Goal: Navigation & Orientation: Find specific page/section

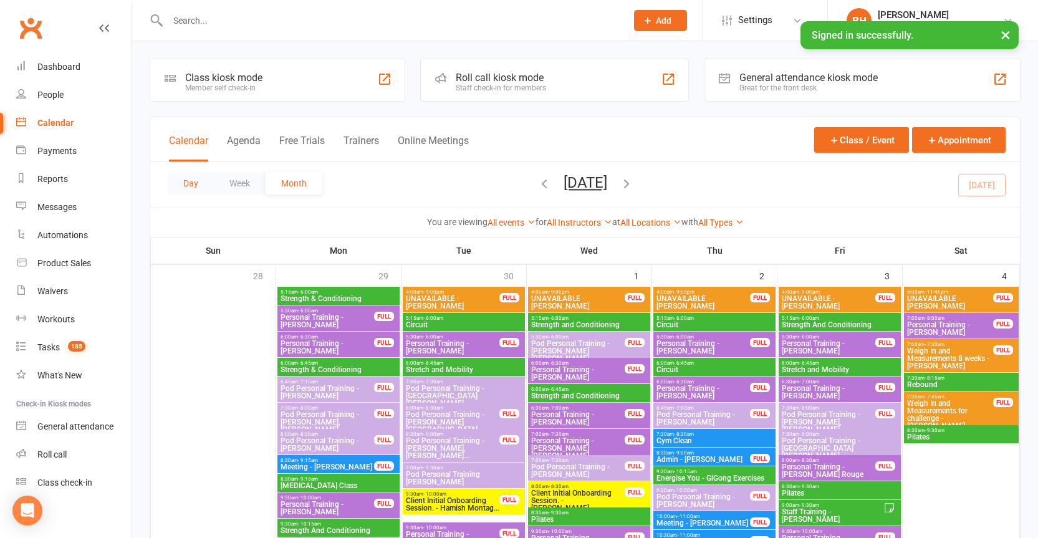
click at [195, 186] on button "Day" at bounding box center [191, 183] width 46 height 22
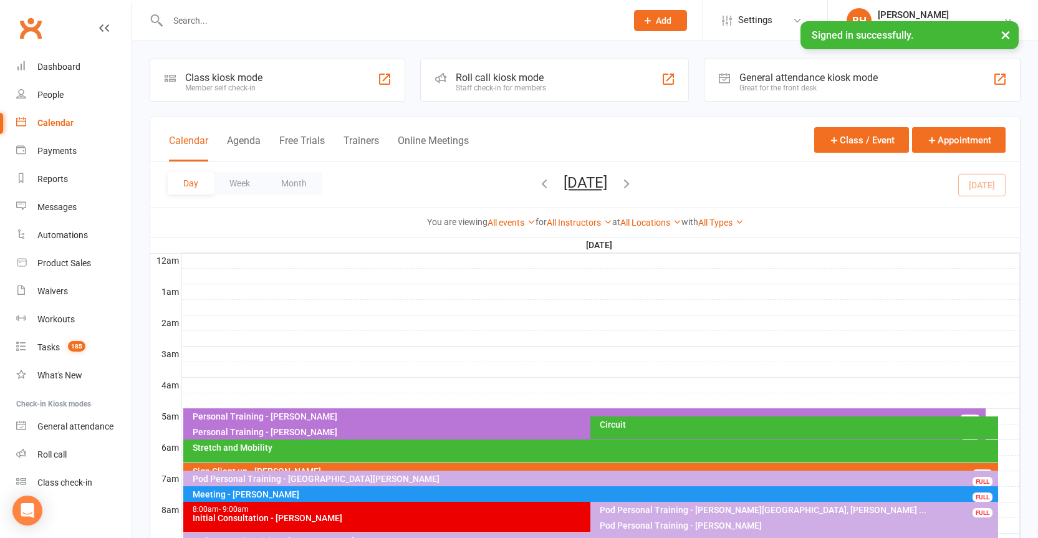
click at [574, 183] on button "[DATE]" at bounding box center [586, 182] width 44 height 17
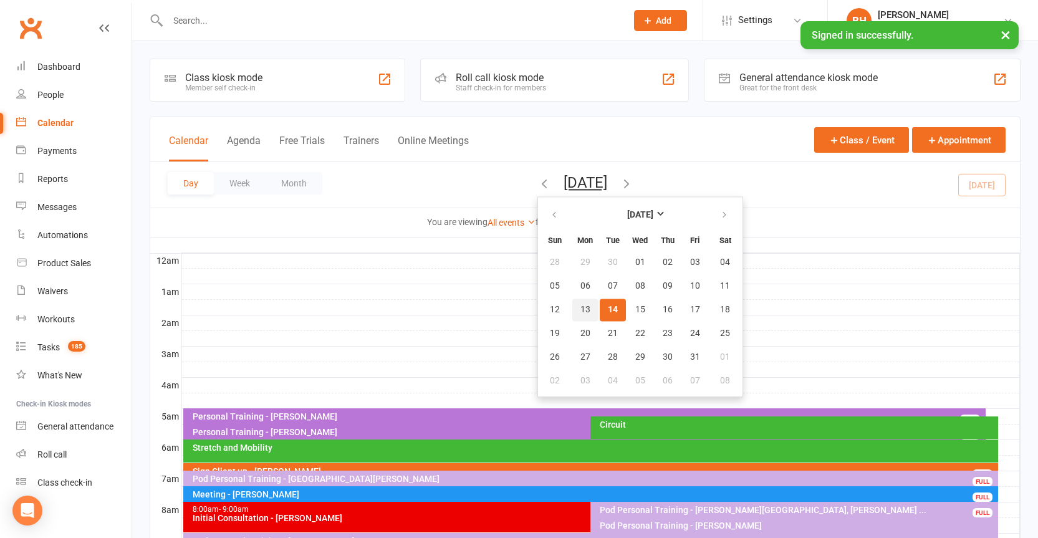
click at [581, 309] on span "13" at bounding box center [586, 310] width 10 height 10
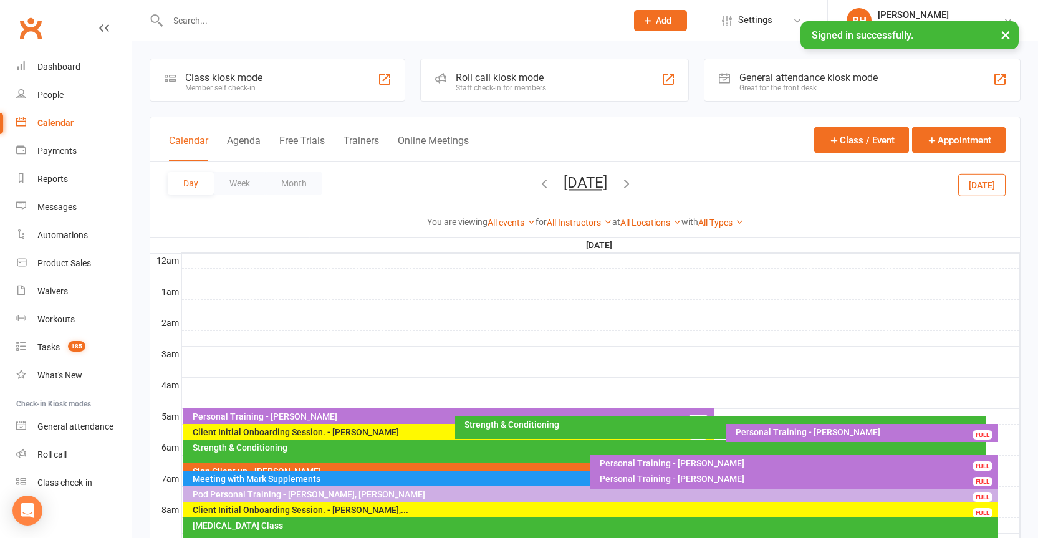
click at [586, 183] on button "[DATE]" at bounding box center [586, 182] width 44 height 17
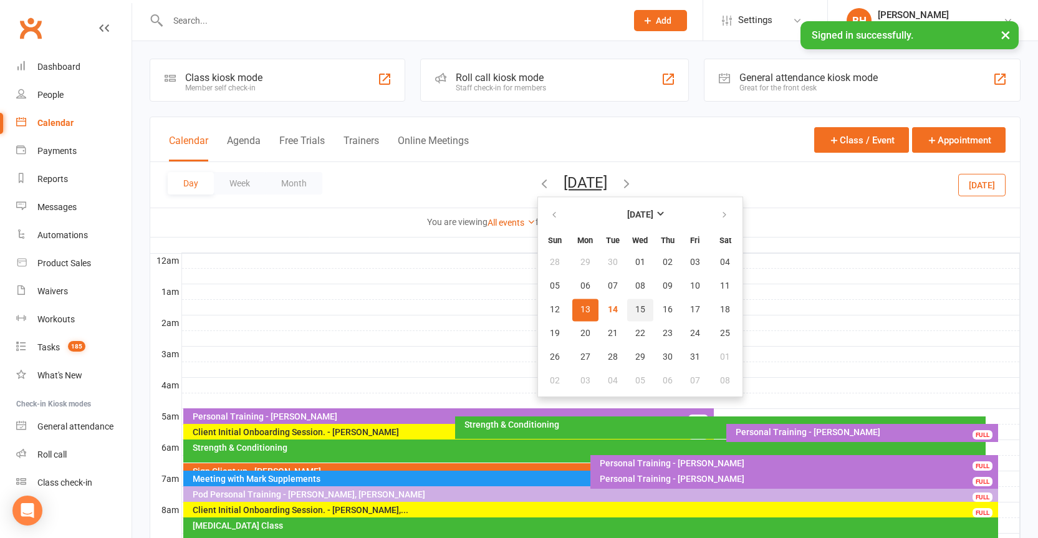
click at [635, 309] on span "15" at bounding box center [640, 310] width 10 height 10
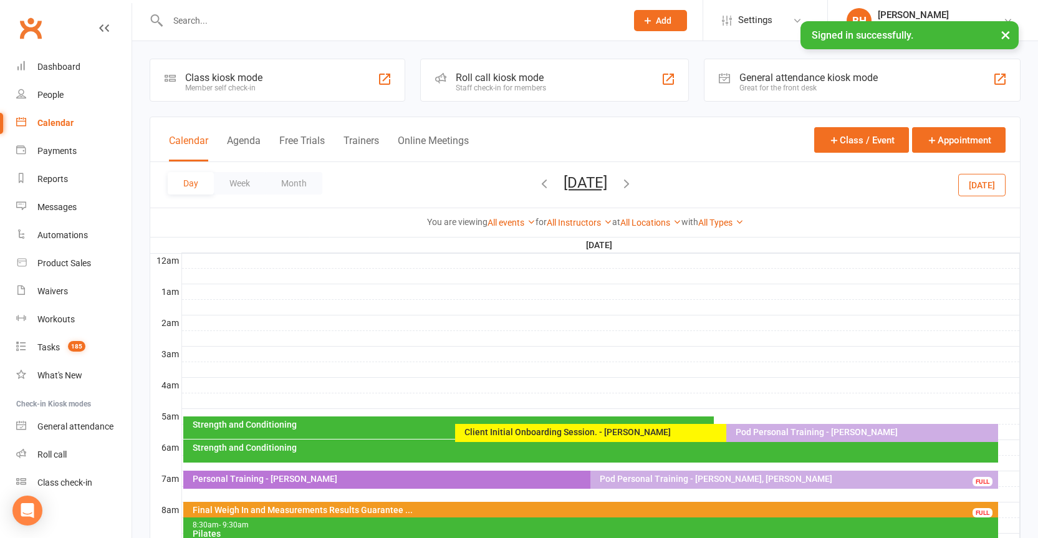
click at [628, 426] on div "Client Initial Onboarding Session. - [PERSON_NAME] FULL" at bounding box center [720, 433] width 531 height 18
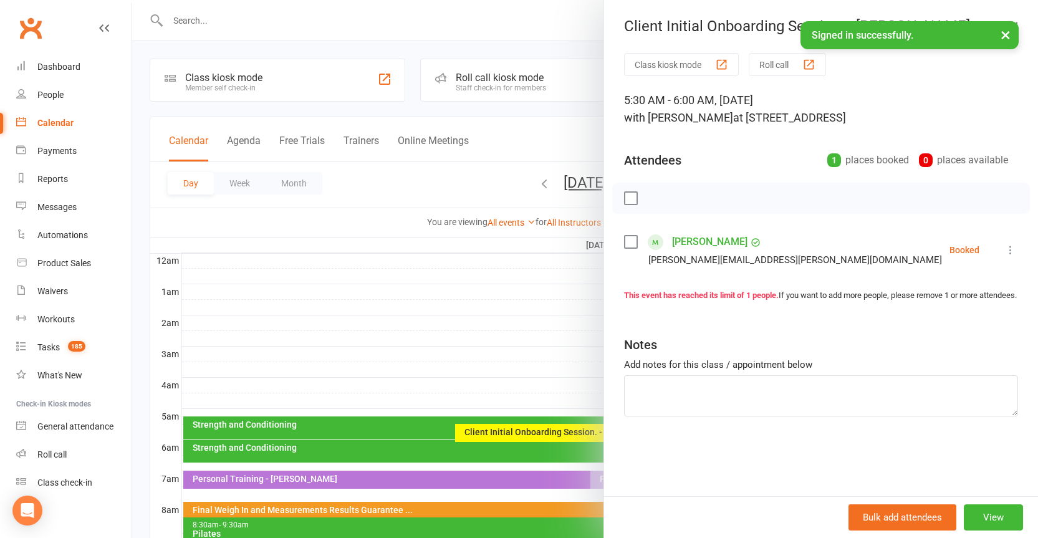
click at [516, 312] on div at bounding box center [585, 269] width 906 height 538
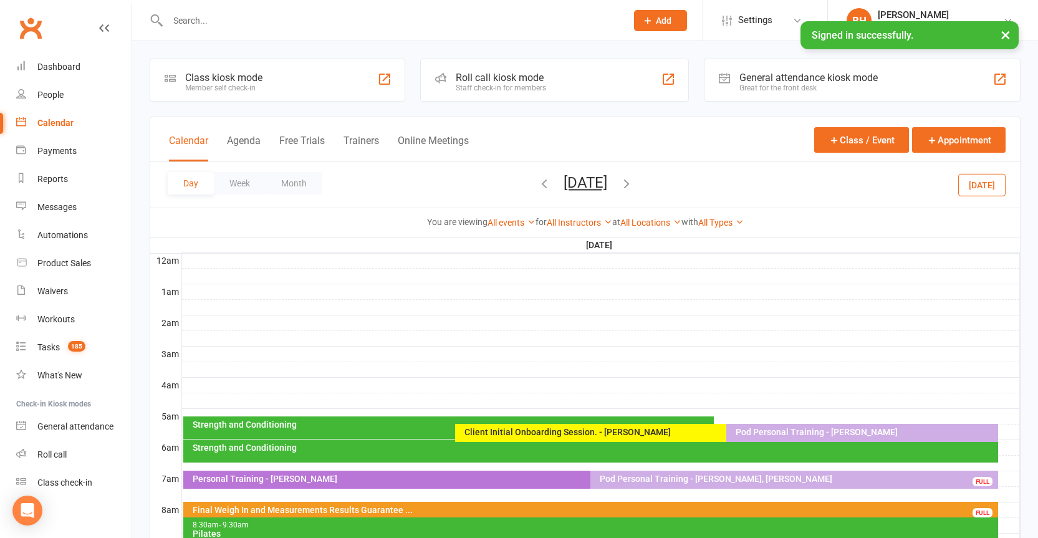
click at [590, 182] on button "[DATE]" at bounding box center [586, 182] width 44 height 17
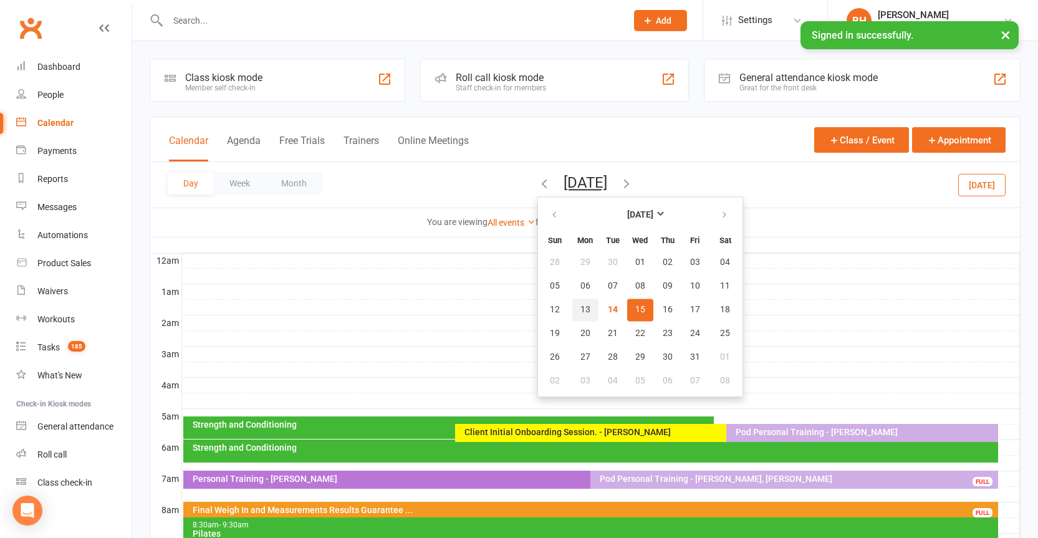
click at [572, 313] on button "13" at bounding box center [585, 310] width 26 height 22
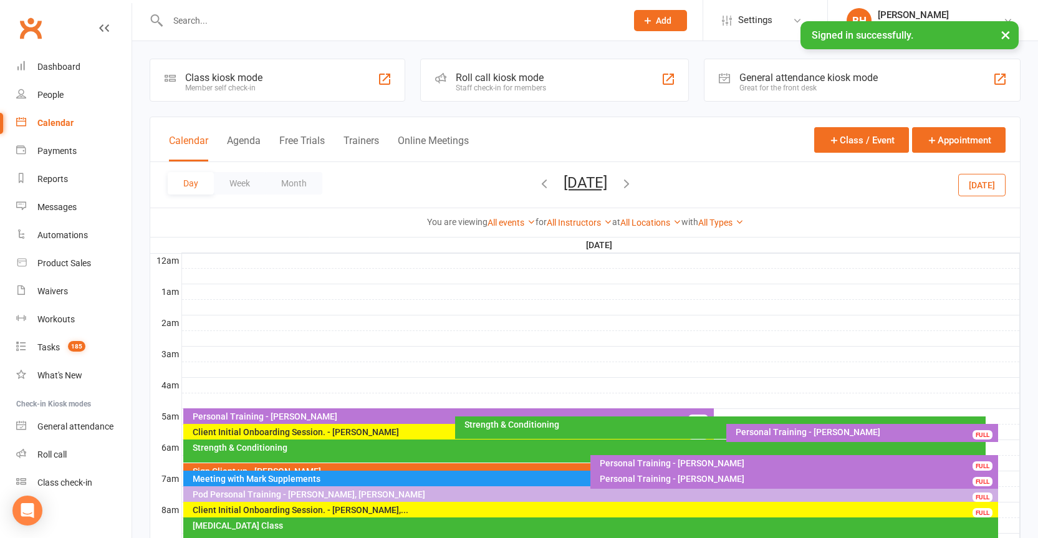
click at [537, 421] on div "Strength & Conditioning" at bounding box center [723, 424] width 519 height 9
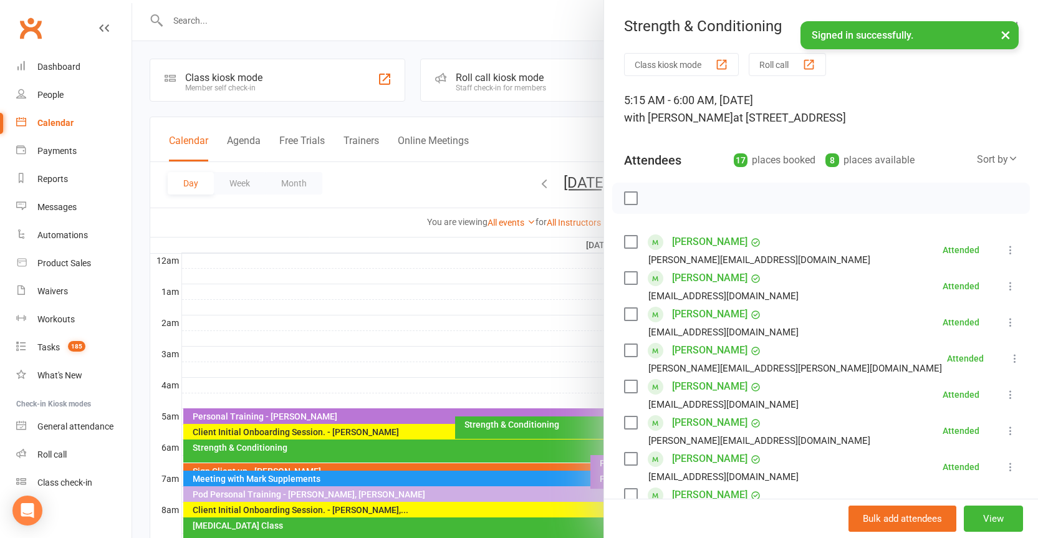
click at [518, 427] on div at bounding box center [585, 269] width 906 height 538
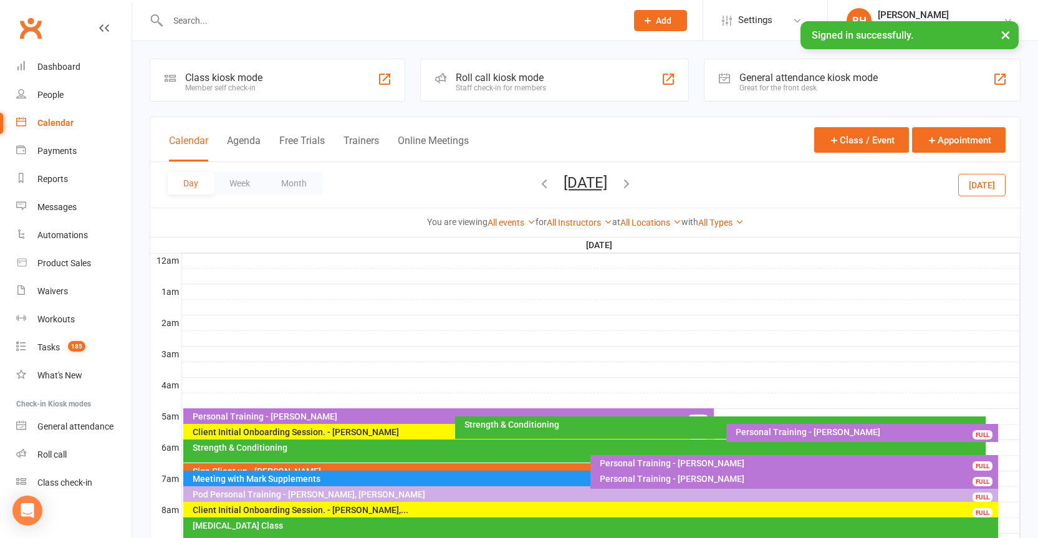
click at [587, 183] on button "[DATE]" at bounding box center [586, 182] width 44 height 17
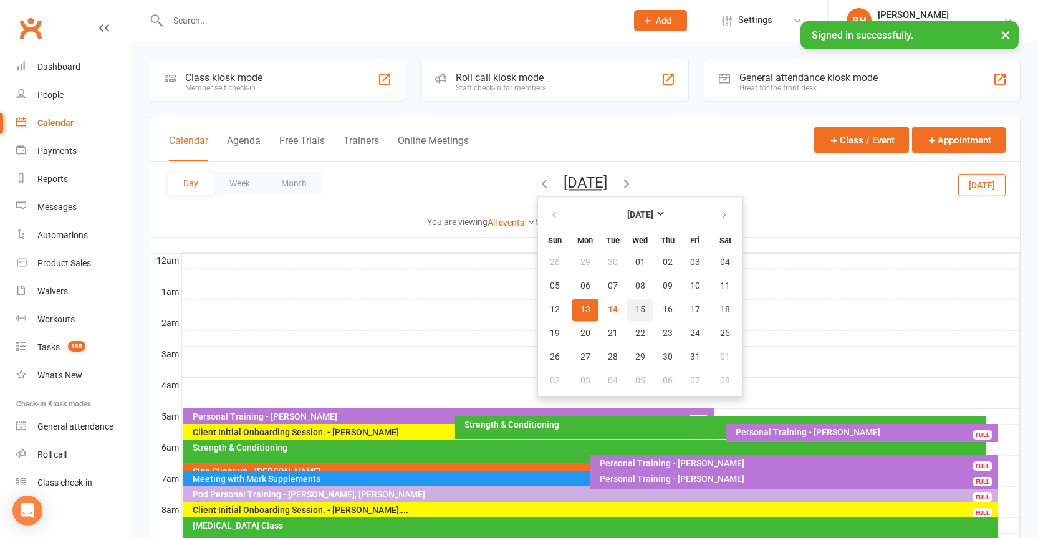
click at [627, 312] on button "15" at bounding box center [640, 310] width 26 height 22
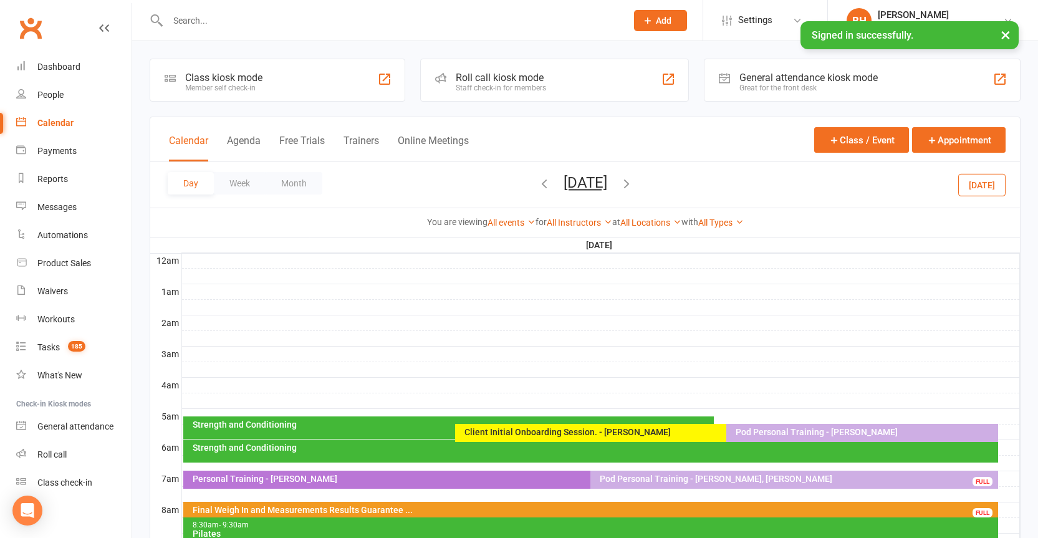
click at [537, 184] on icon "button" at bounding box center [544, 183] width 14 height 14
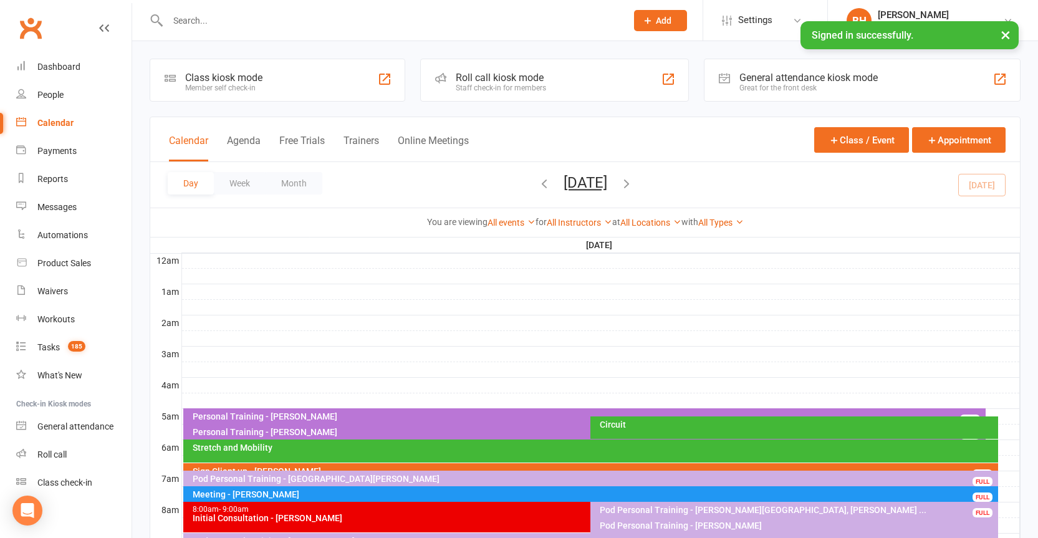
click at [574, 188] on button "[DATE]" at bounding box center [586, 182] width 44 height 17
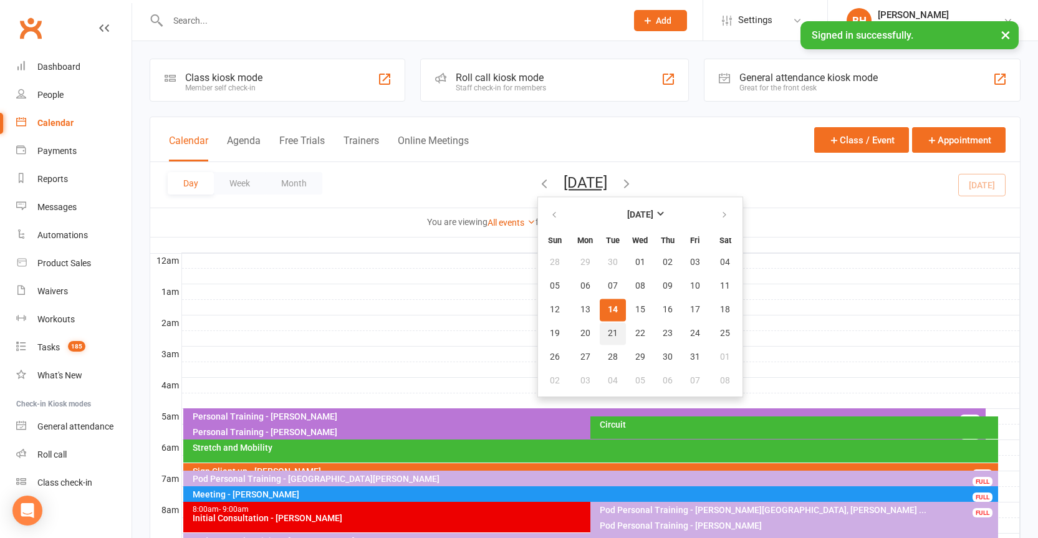
click at [608, 336] on span "21" at bounding box center [613, 334] width 10 height 10
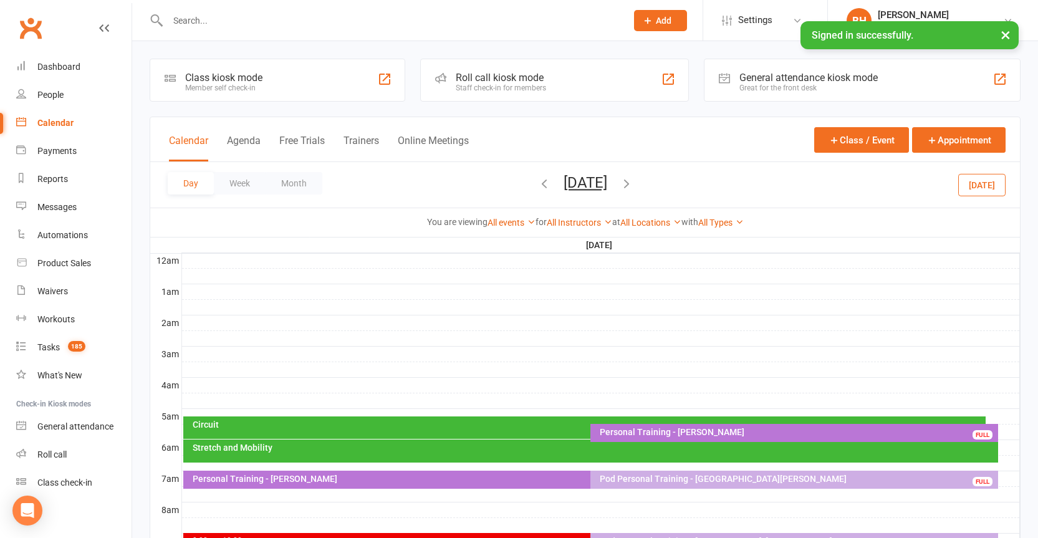
click at [535, 431] on div "Circuit" at bounding box center [584, 428] width 803 height 22
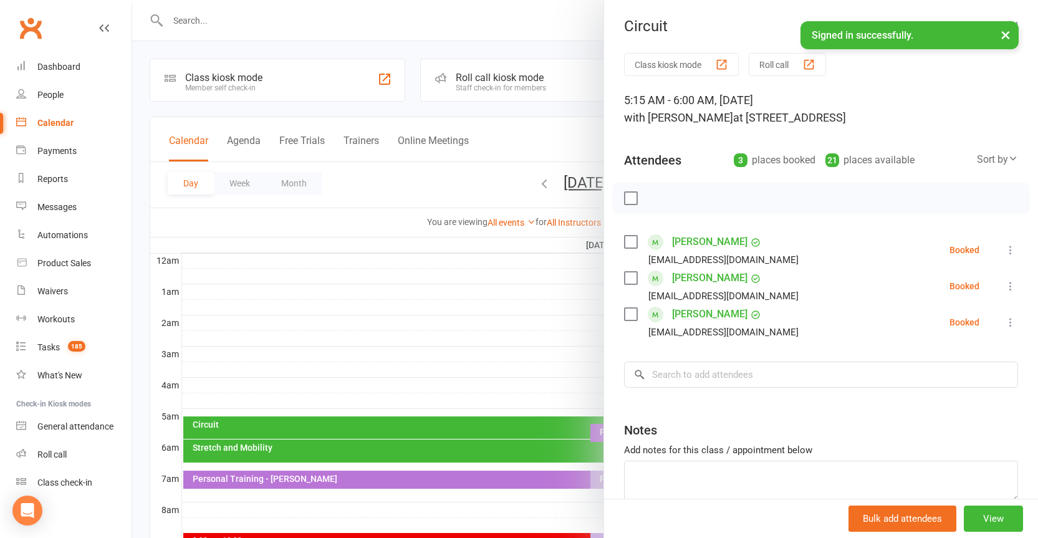
click at [531, 418] on div at bounding box center [585, 269] width 906 height 538
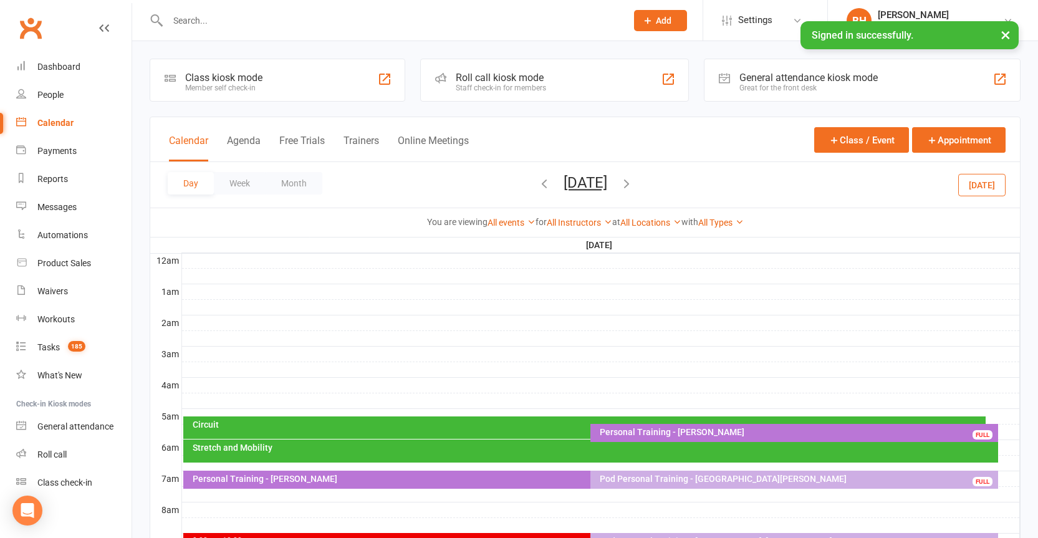
click at [569, 187] on button "[DATE]" at bounding box center [586, 182] width 44 height 17
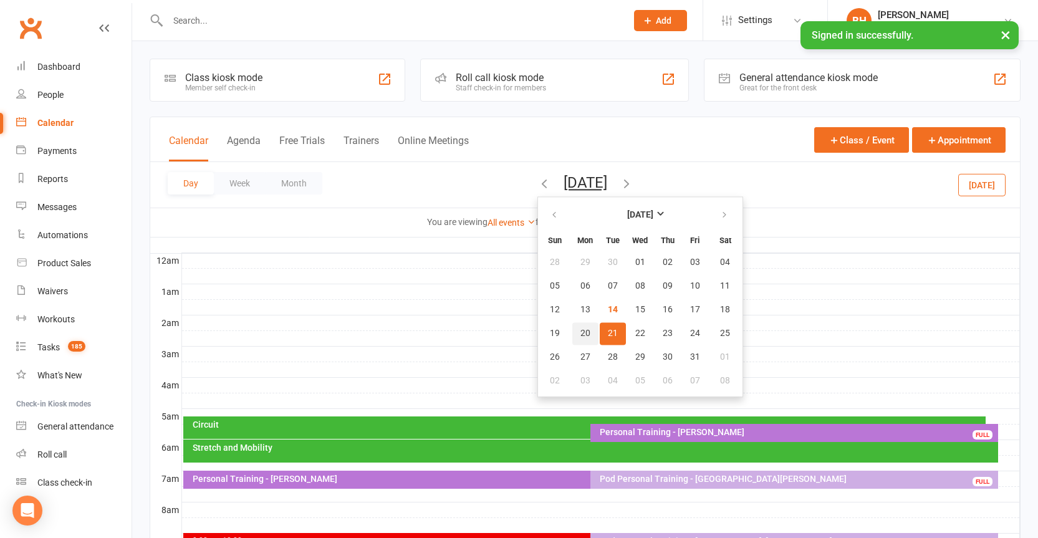
click at [572, 334] on button "20" at bounding box center [585, 333] width 26 height 22
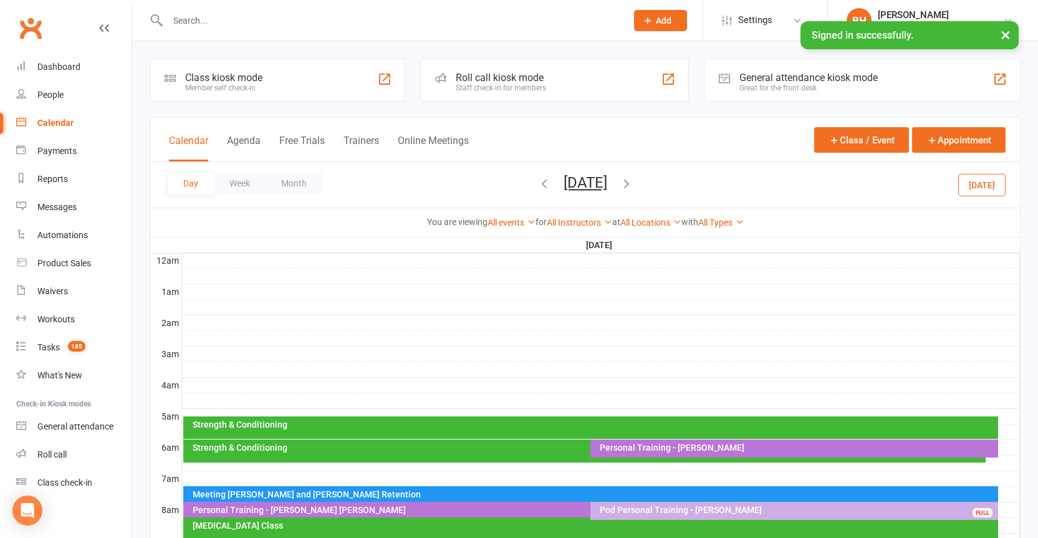
click at [593, 187] on button "[DATE]" at bounding box center [586, 182] width 44 height 17
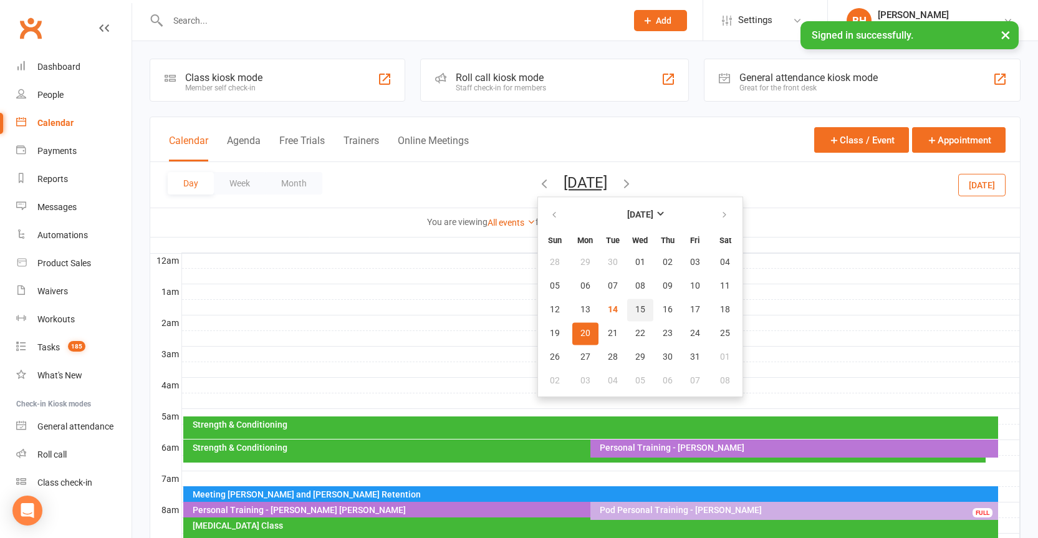
click at [635, 313] on span "15" at bounding box center [640, 310] width 10 height 10
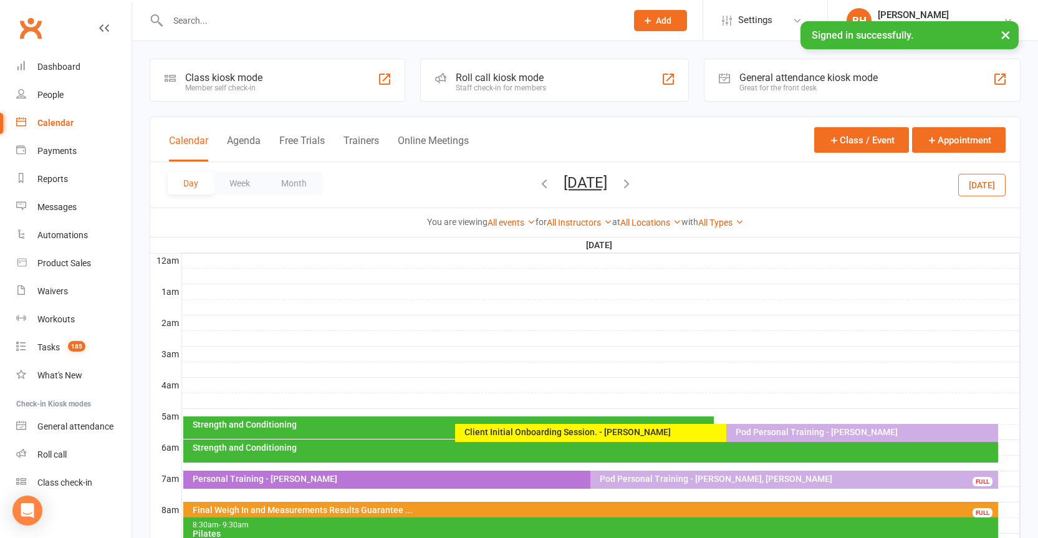
scroll to position [65, 0]
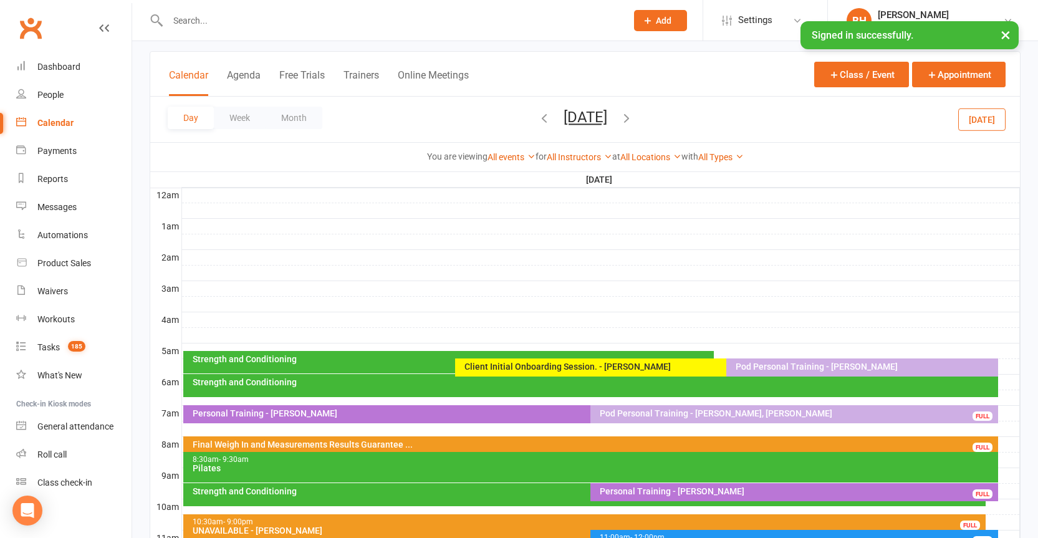
click at [297, 361] on div "Strength and Conditioning" at bounding box center [451, 359] width 519 height 9
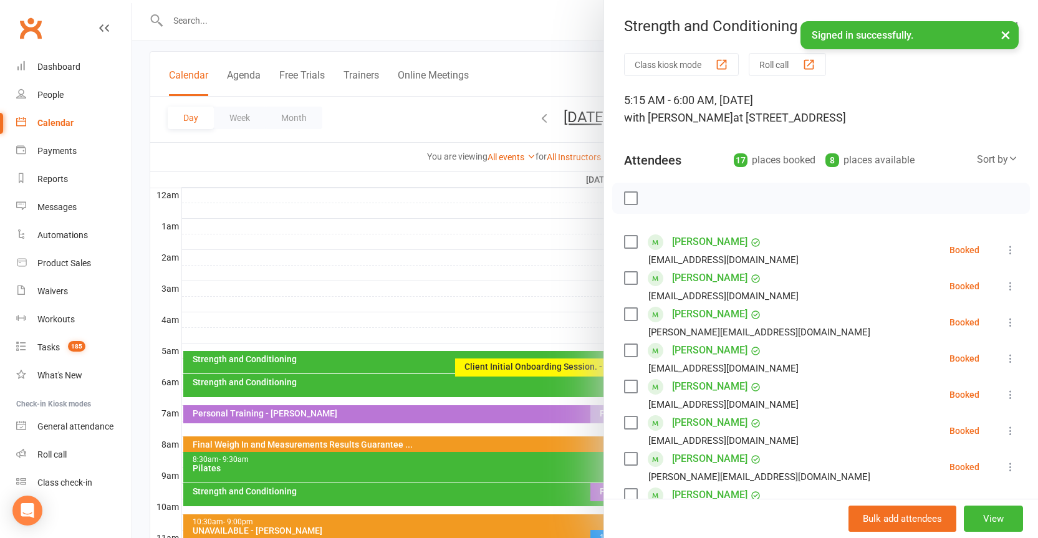
click at [314, 351] on div at bounding box center [585, 269] width 906 height 538
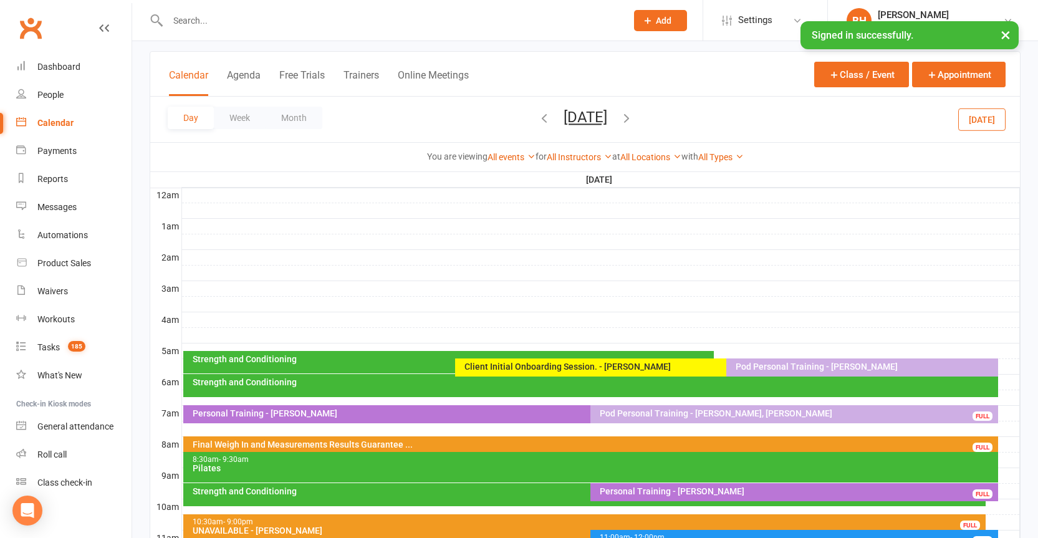
click at [483, 364] on div "Client Initial Onboarding Session. - [PERSON_NAME]" at bounding box center [723, 366] width 519 height 9
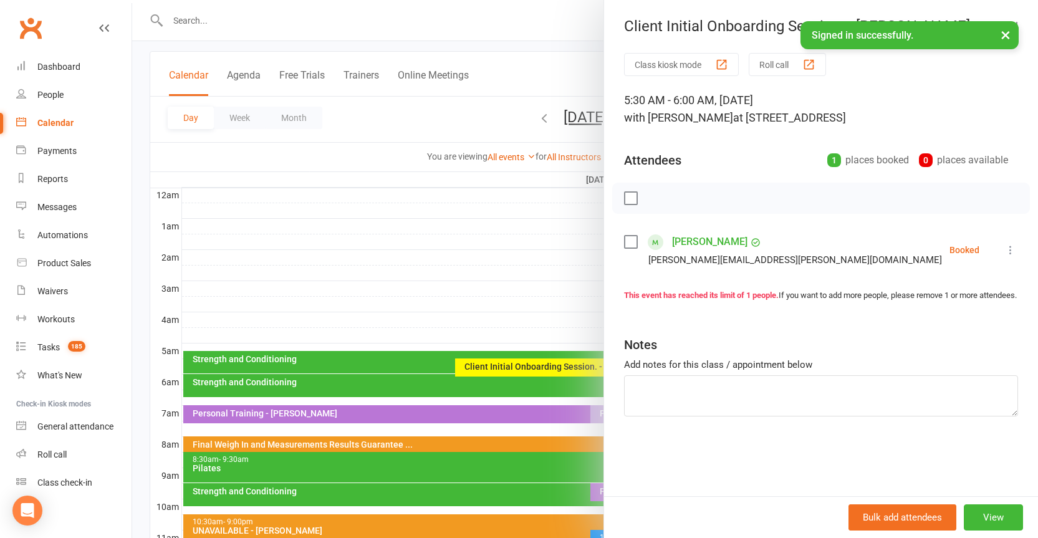
click at [544, 193] on div at bounding box center [585, 269] width 906 height 538
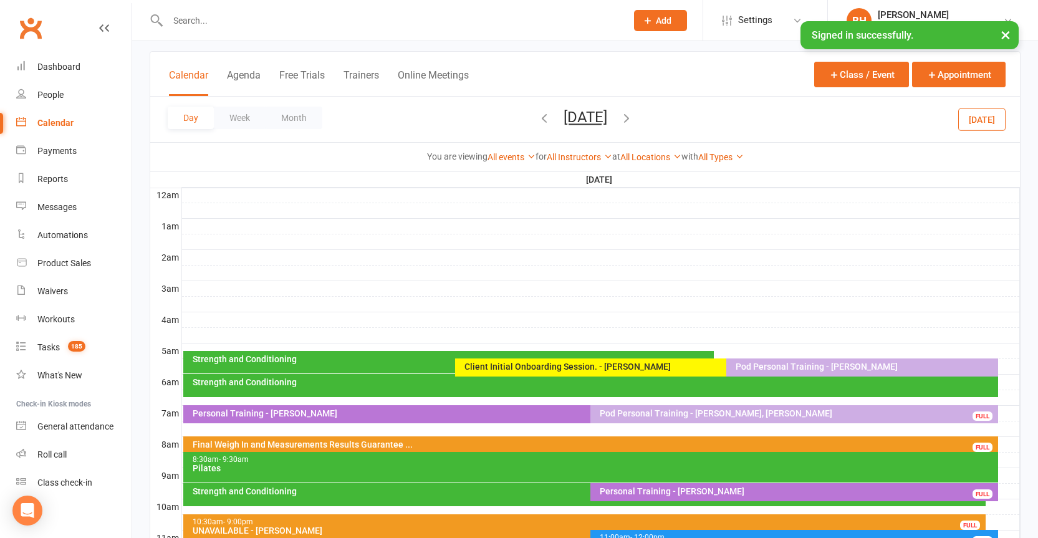
click at [564, 117] on button "[DATE]" at bounding box center [586, 116] width 44 height 17
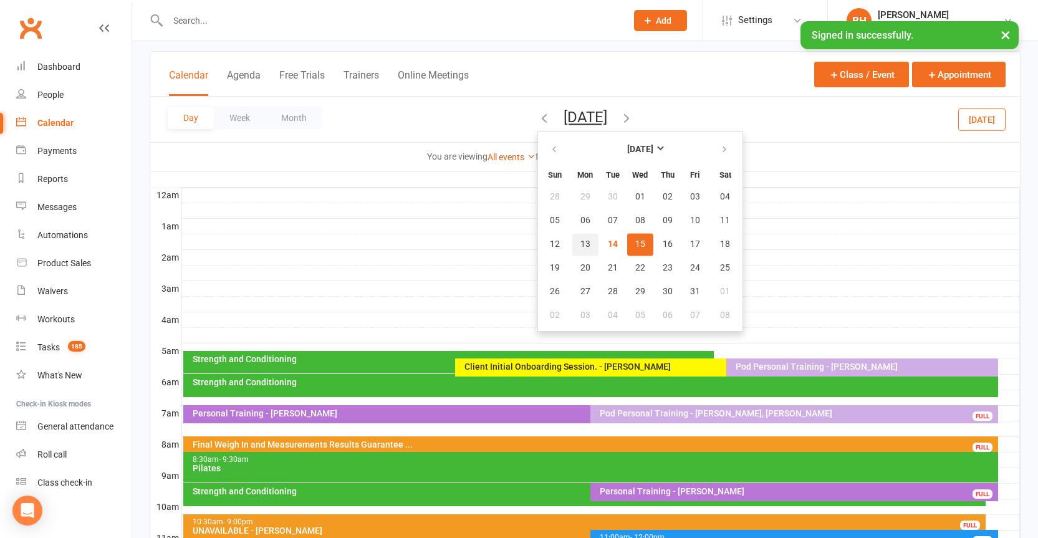
click at [581, 241] on span "13" at bounding box center [586, 244] width 10 height 10
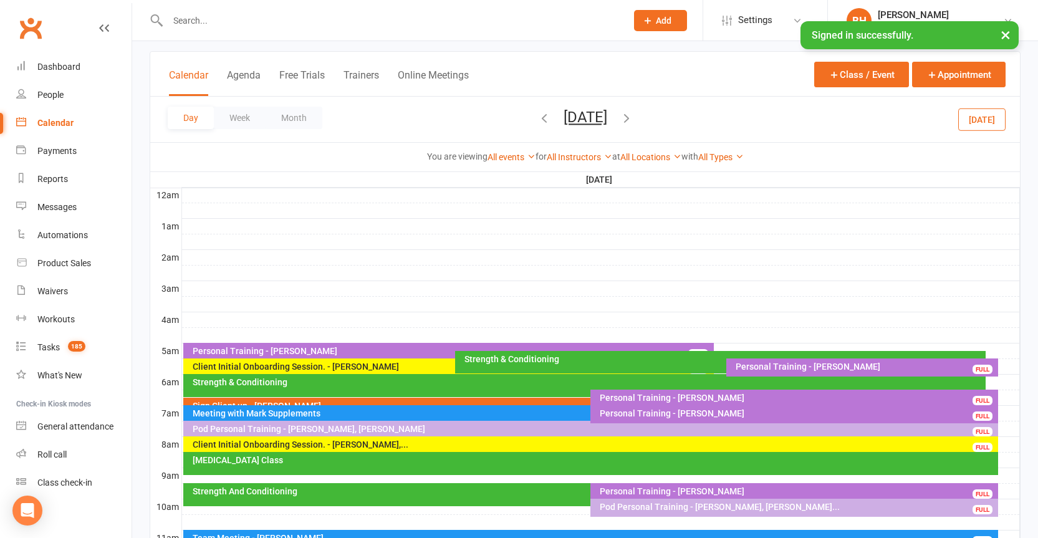
click at [582, 116] on button "[DATE]" at bounding box center [586, 116] width 44 height 17
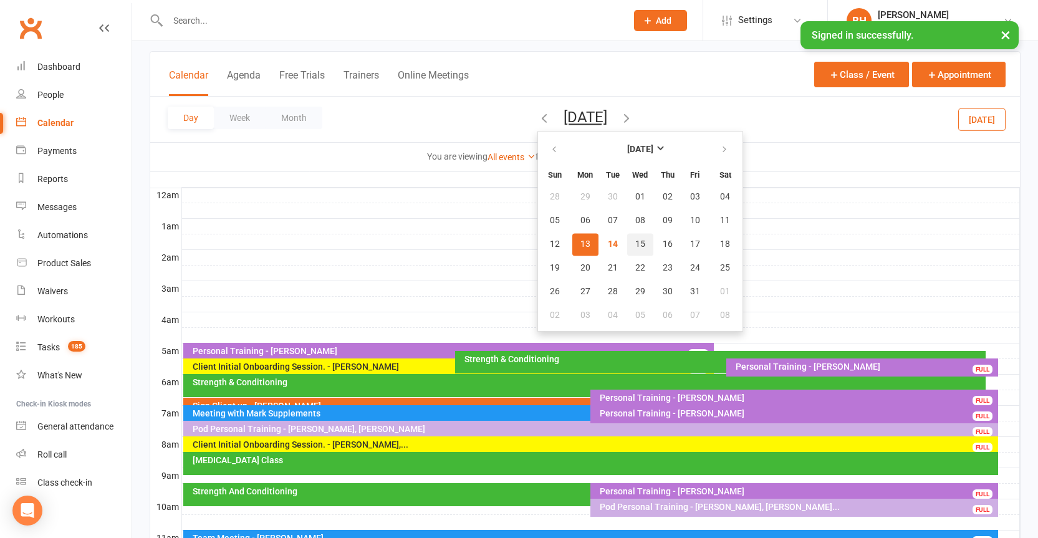
click at [635, 244] on span "15" at bounding box center [640, 244] width 10 height 10
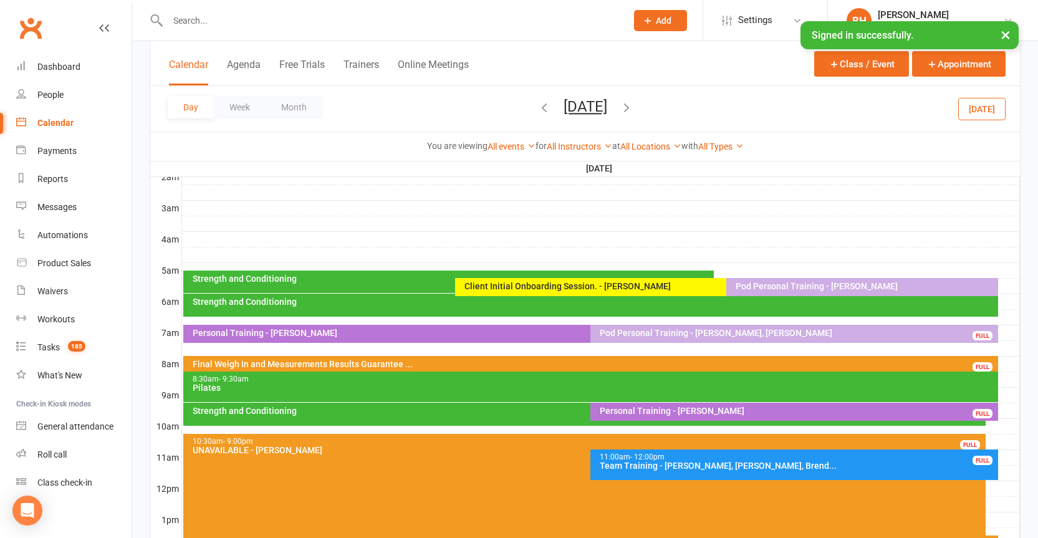
scroll to position [131, 0]
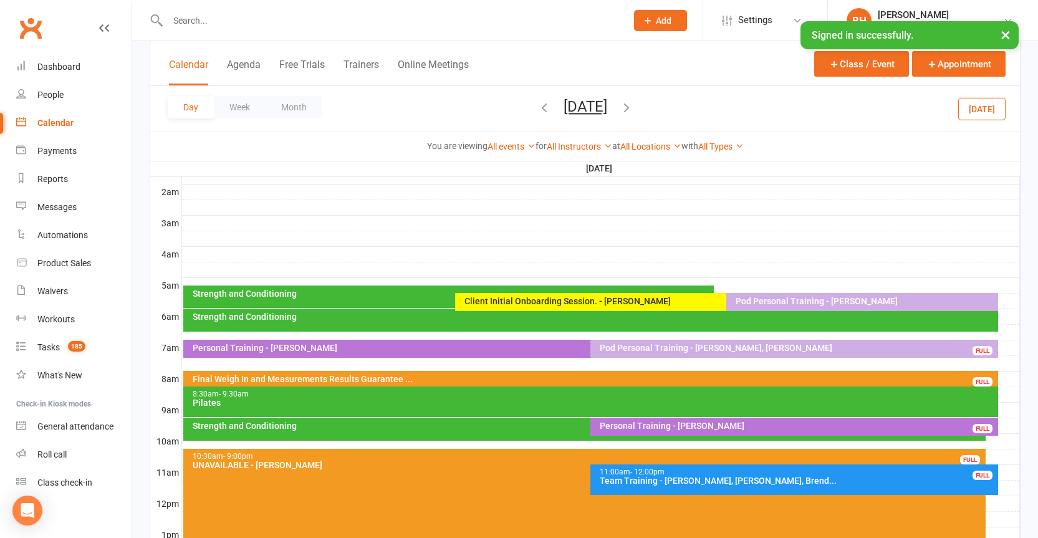
click at [537, 108] on icon "button" at bounding box center [544, 107] width 14 height 14
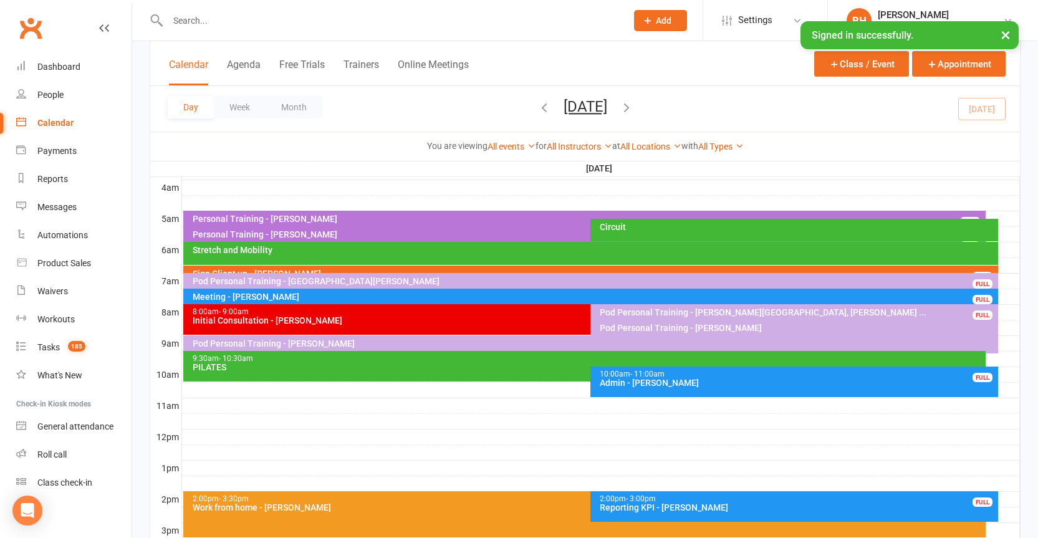
scroll to position [110, 0]
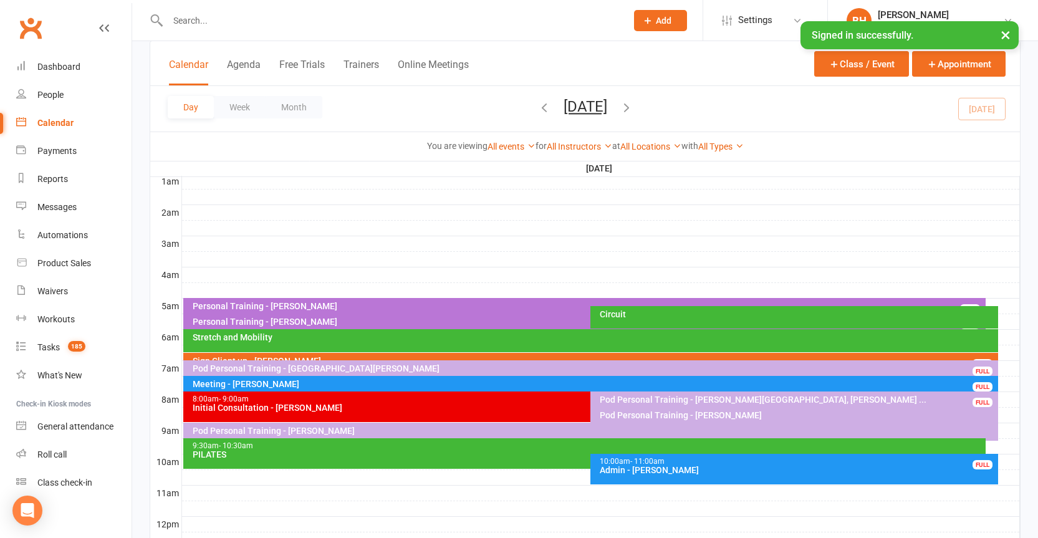
click at [537, 105] on icon "button" at bounding box center [544, 107] width 14 height 14
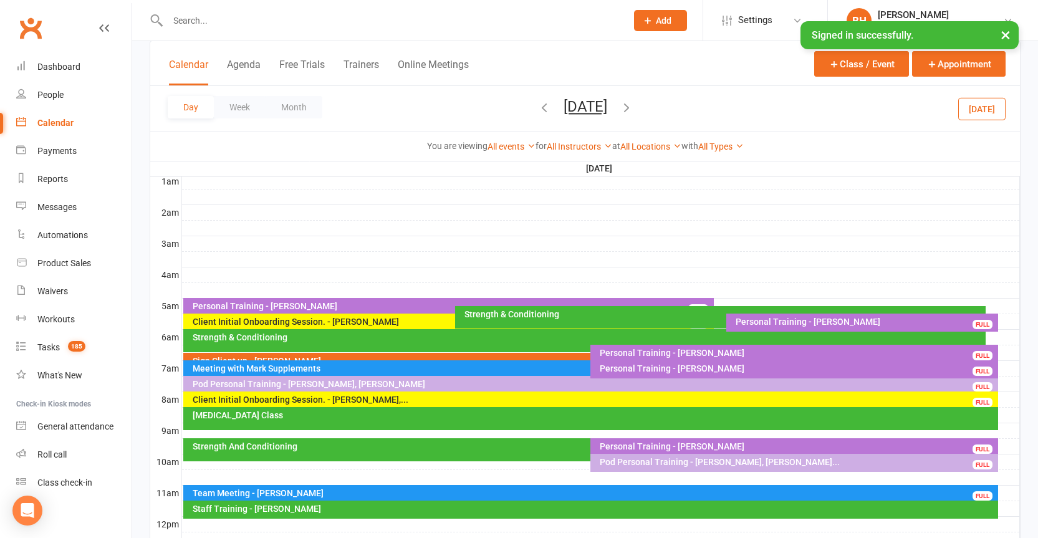
click at [574, 110] on button "[DATE]" at bounding box center [586, 106] width 44 height 17
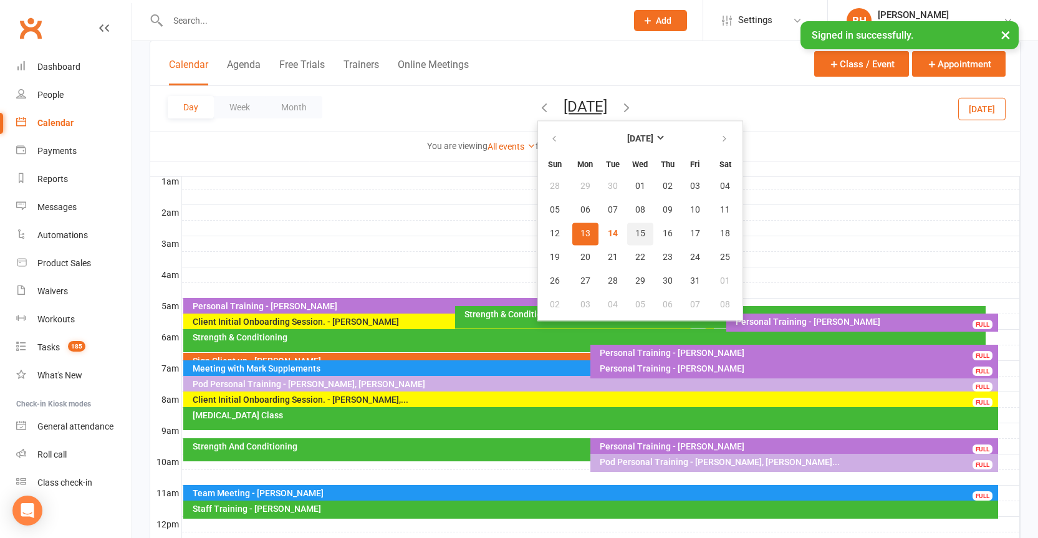
click at [635, 234] on span "15" at bounding box center [640, 234] width 10 height 10
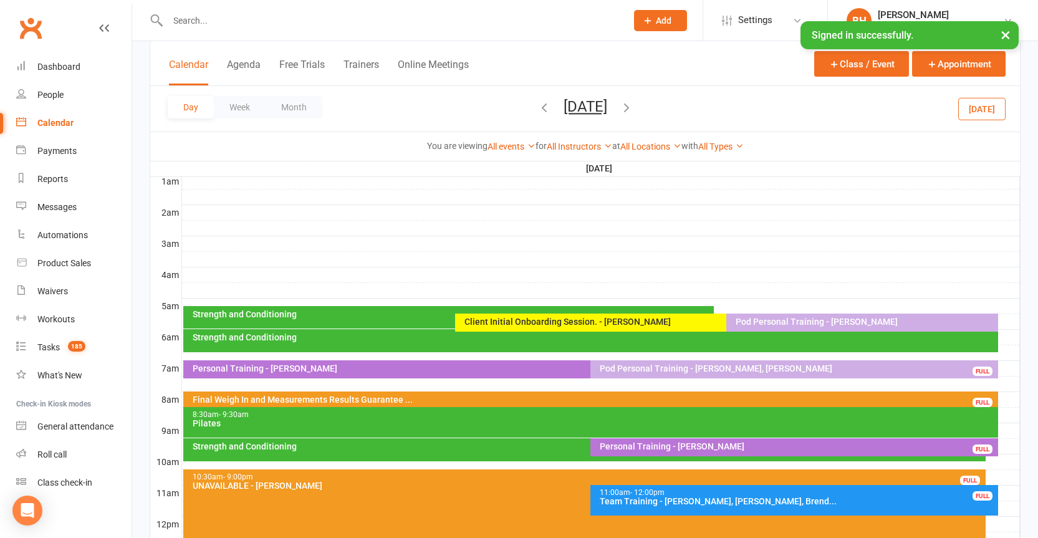
click at [799, 320] on div "Pod Personal Training - [PERSON_NAME]" at bounding box center [865, 321] width 261 height 9
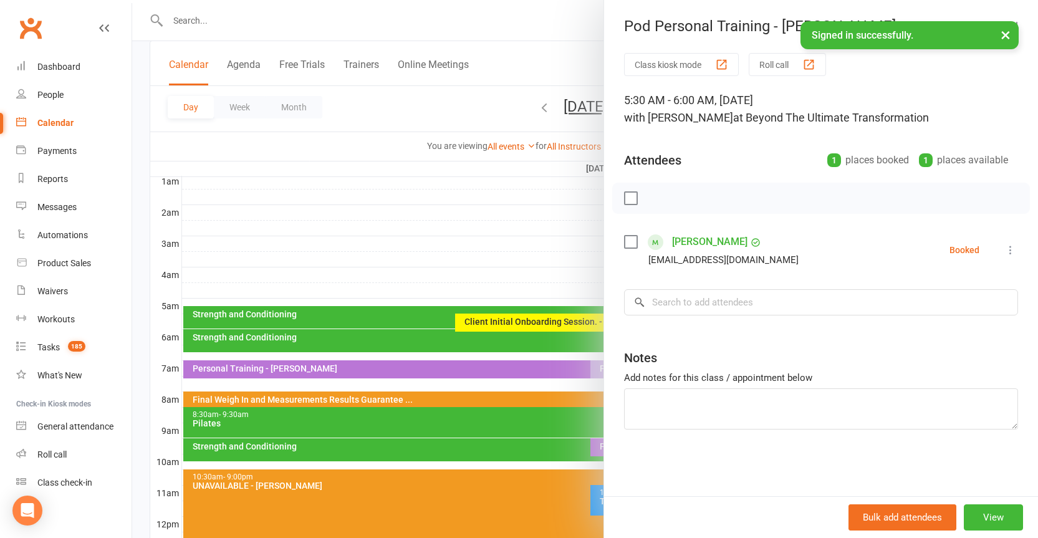
click at [557, 180] on div at bounding box center [585, 269] width 906 height 538
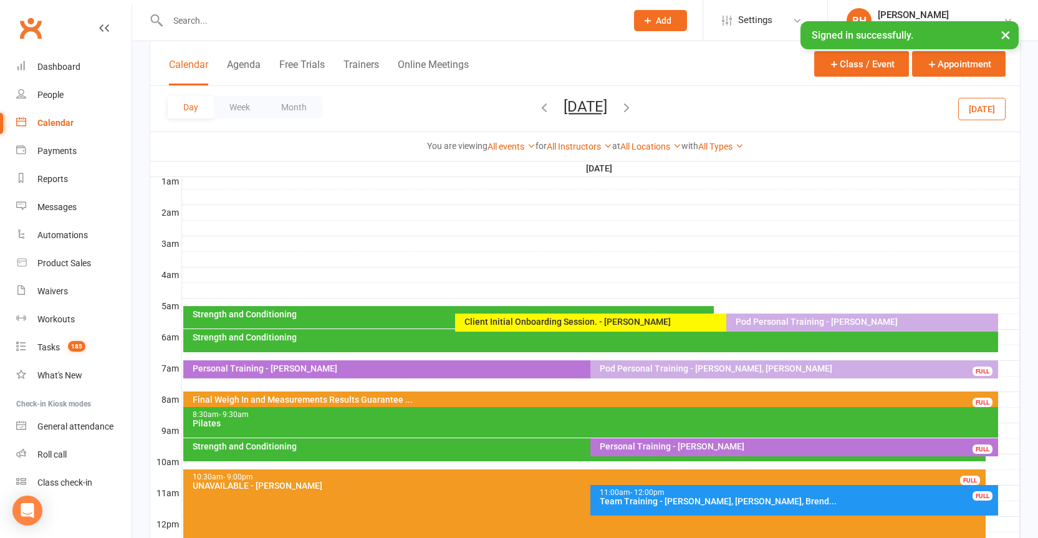
click at [603, 324] on div "Client Initial Onboarding Session. - [PERSON_NAME]" at bounding box center [723, 321] width 519 height 9
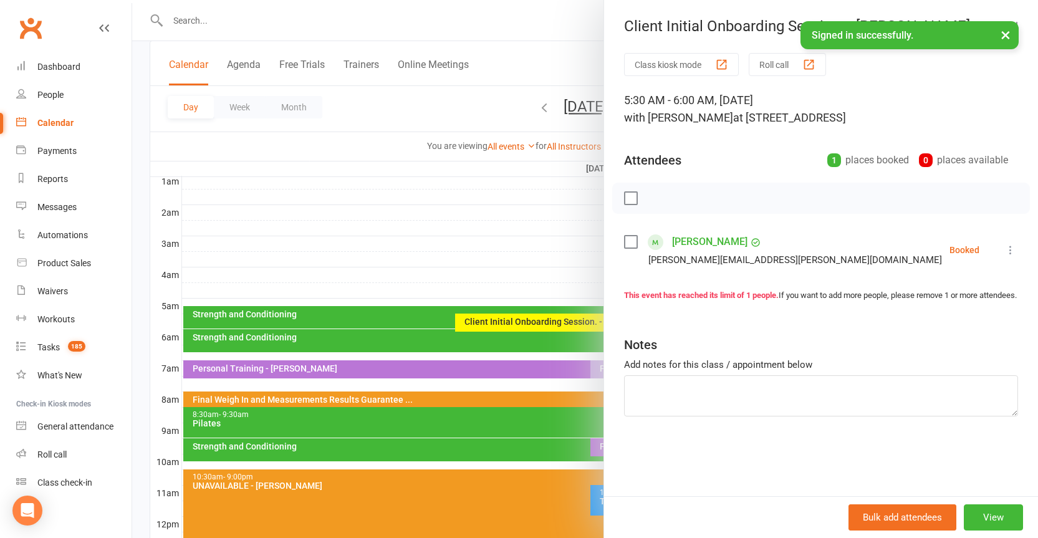
click at [407, 335] on div at bounding box center [585, 269] width 906 height 538
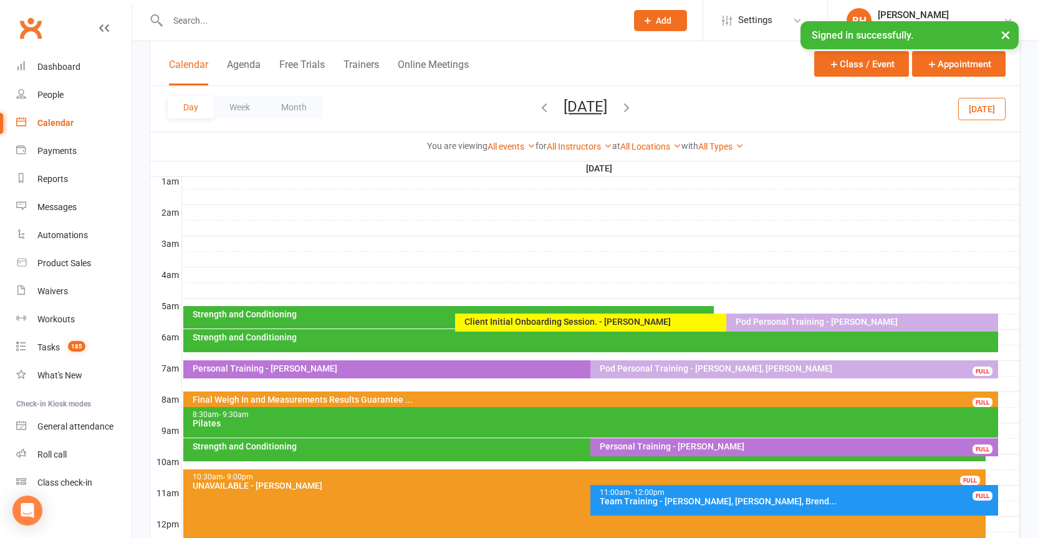
click at [447, 336] on div "Strength and Conditioning" at bounding box center [594, 337] width 804 height 9
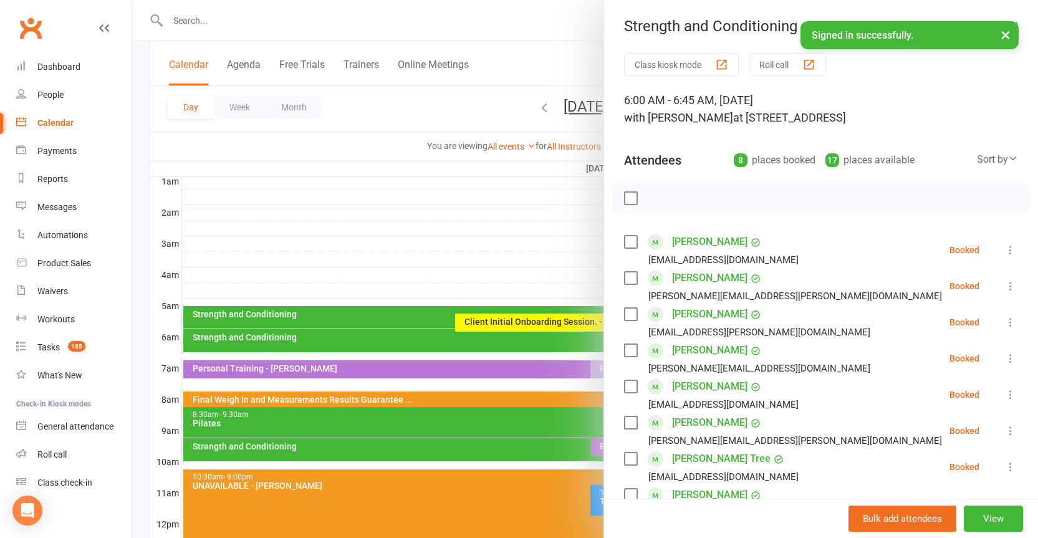
click at [450, 279] on div at bounding box center [585, 269] width 906 height 538
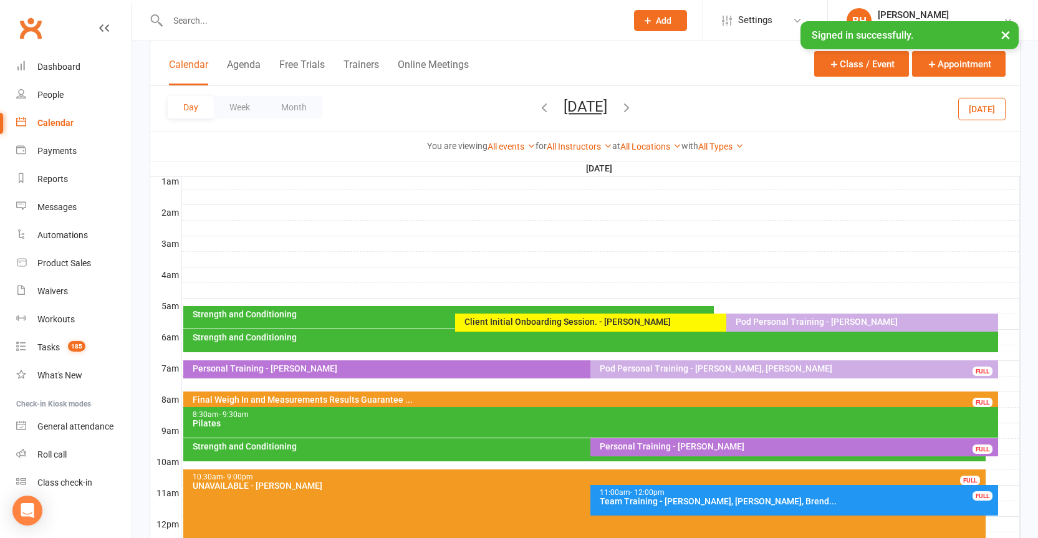
click at [579, 107] on button "[DATE]" at bounding box center [586, 106] width 44 height 17
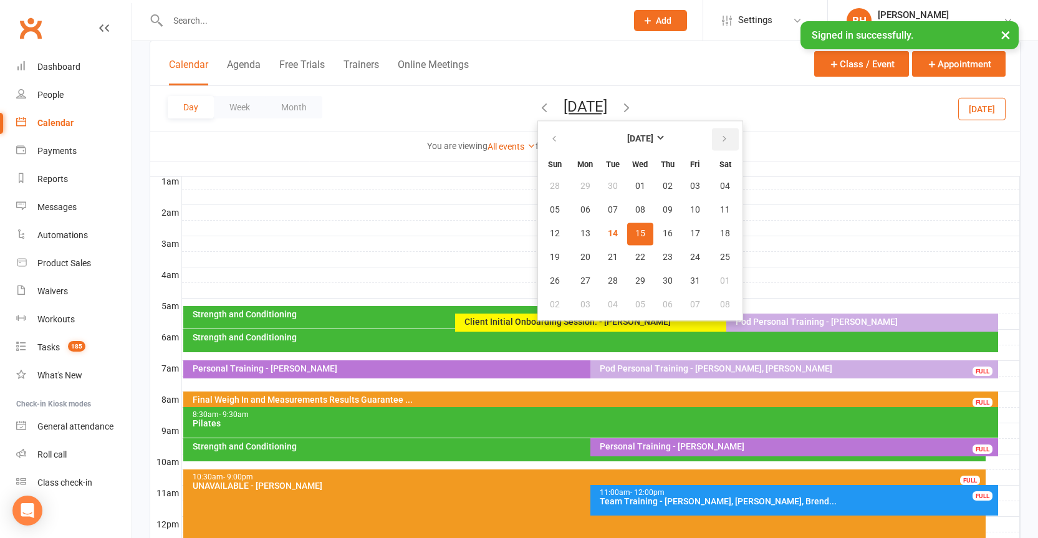
click at [720, 142] on icon "button" at bounding box center [724, 139] width 9 height 10
click at [377, 190] on td at bounding box center [600, 198] width 839 height 16
click at [564, 107] on button "[DATE]" at bounding box center [586, 106] width 44 height 17
